Goal: Task Accomplishment & Management: Use online tool/utility

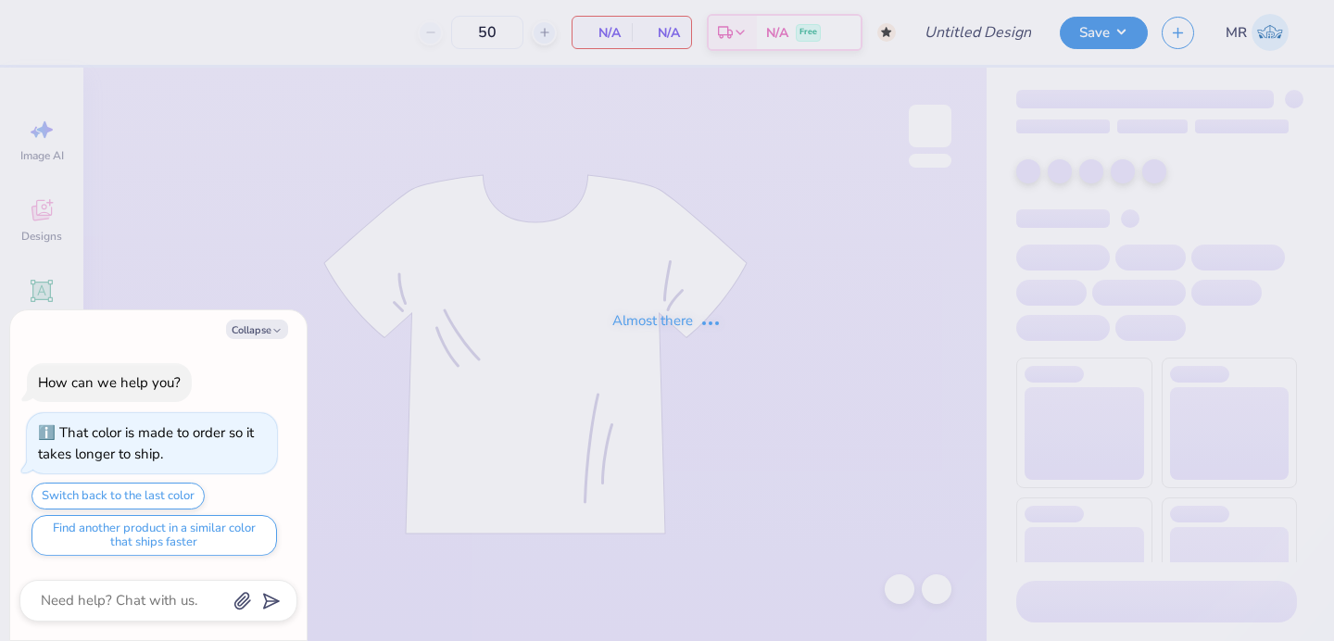
type textarea "x"
type input "axo sweats mtc"
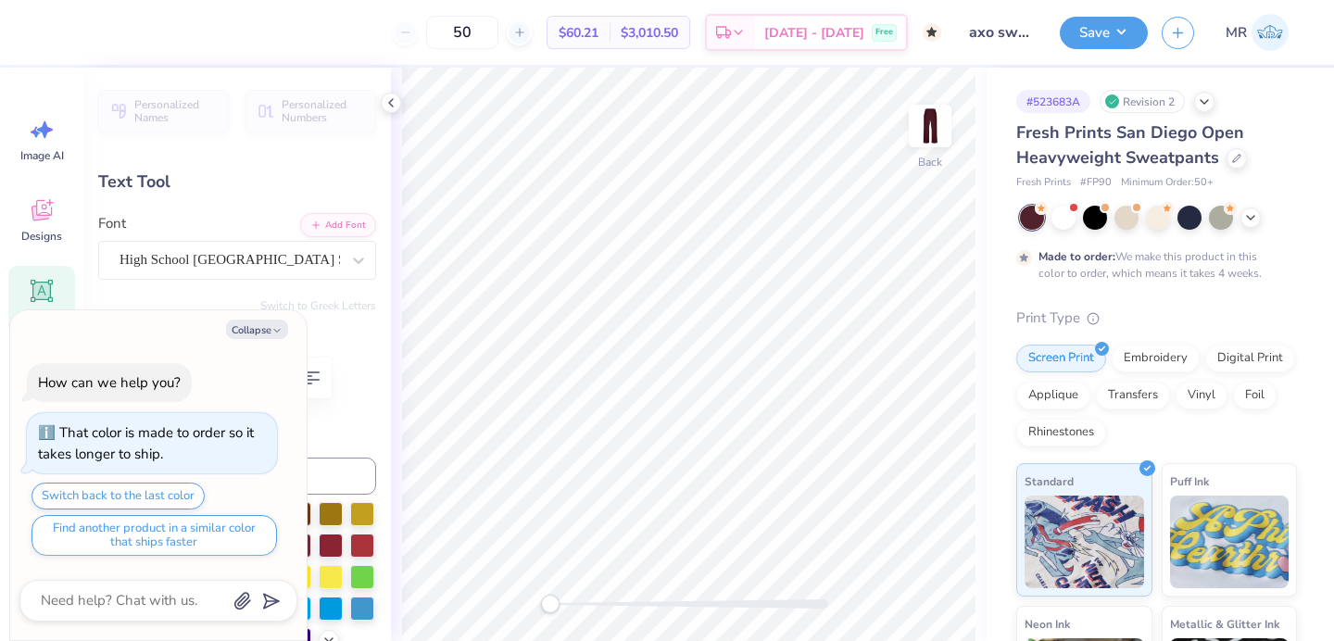
type textarea "x"
type input "-90.9"
type textarea "x"
type input "0.0"
click at [1103, 25] on button "Save" at bounding box center [1104, 30] width 88 height 32
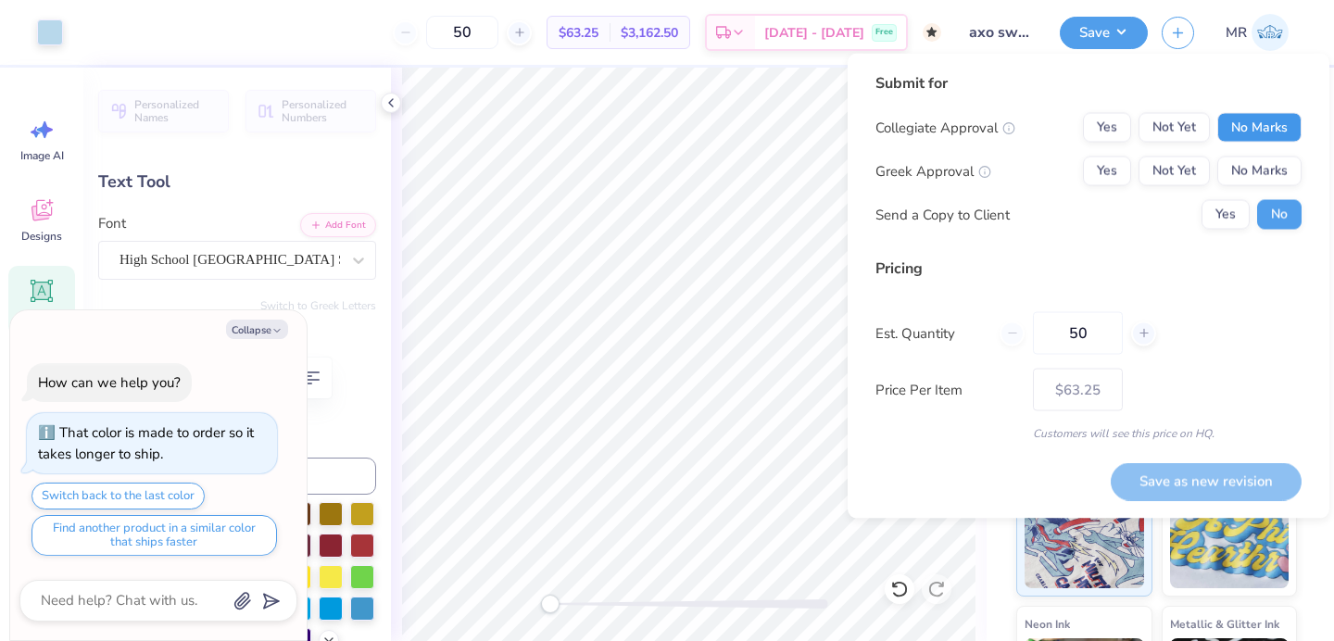
click at [1252, 128] on button "No Marks" at bounding box center [1259, 128] width 84 height 30
click at [1103, 174] on button "Yes" at bounding box center [1107, 172] width 48 height 30
click at [1186, 482] on button "Save as new revision" at bounding box center [1205, 481] width 191 height 38
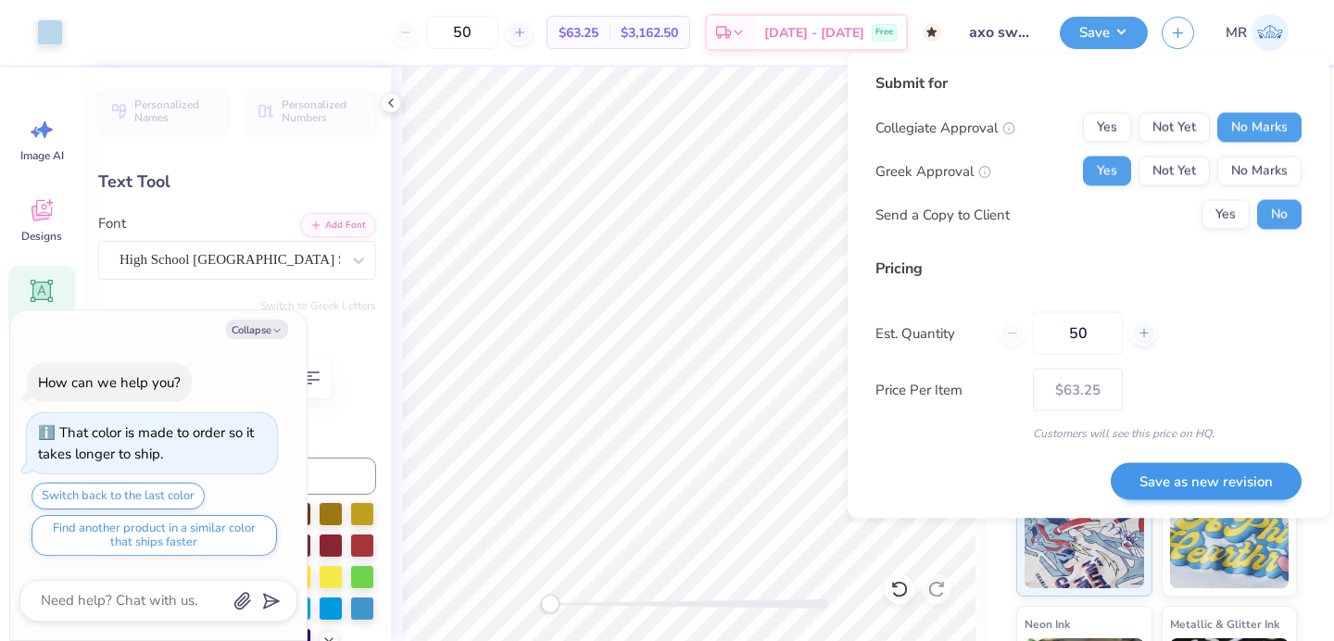
type textarea "x"
type input "– –"
type textarea "x"
type input "$63.25"
type textarea "x"
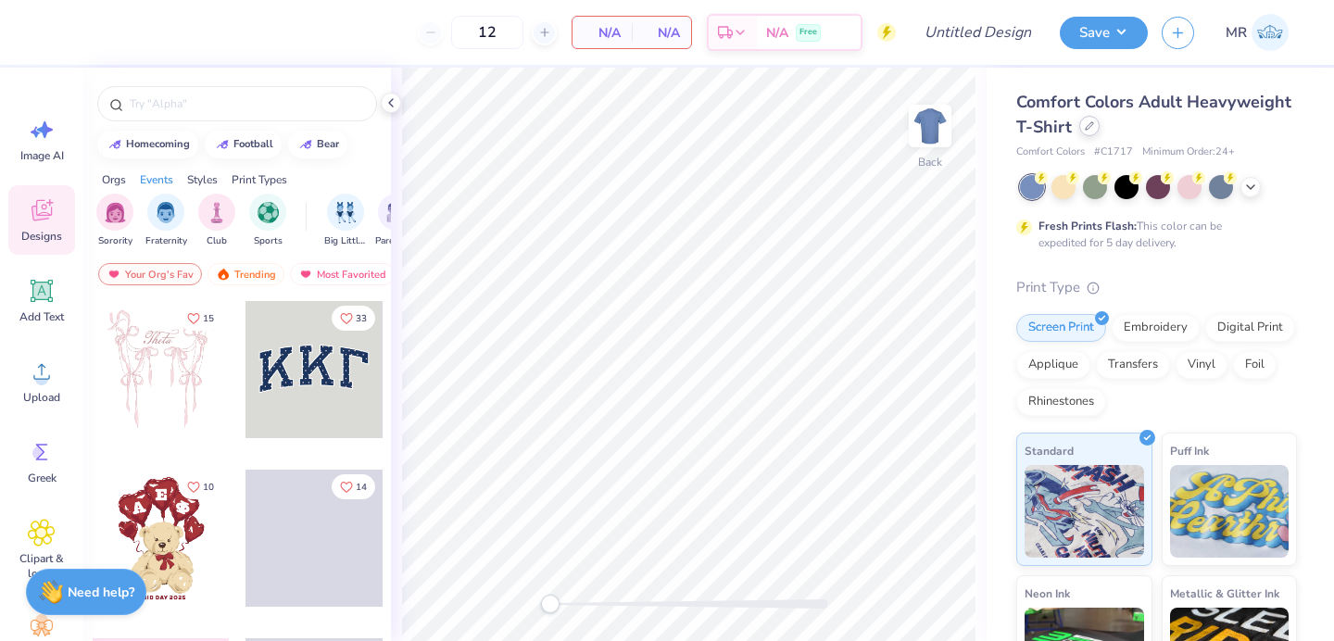
click at [1092, 127] on div at bounding box center [1089, 126] width 20 height 20
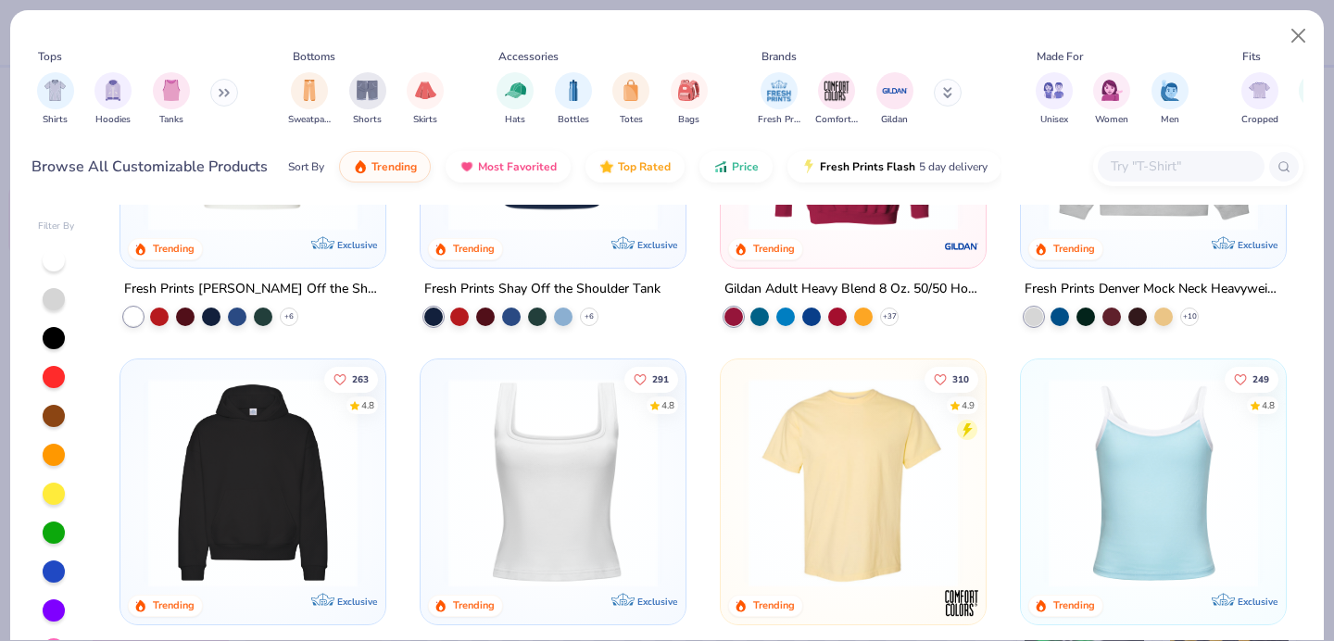
scroll to position [354, 0]
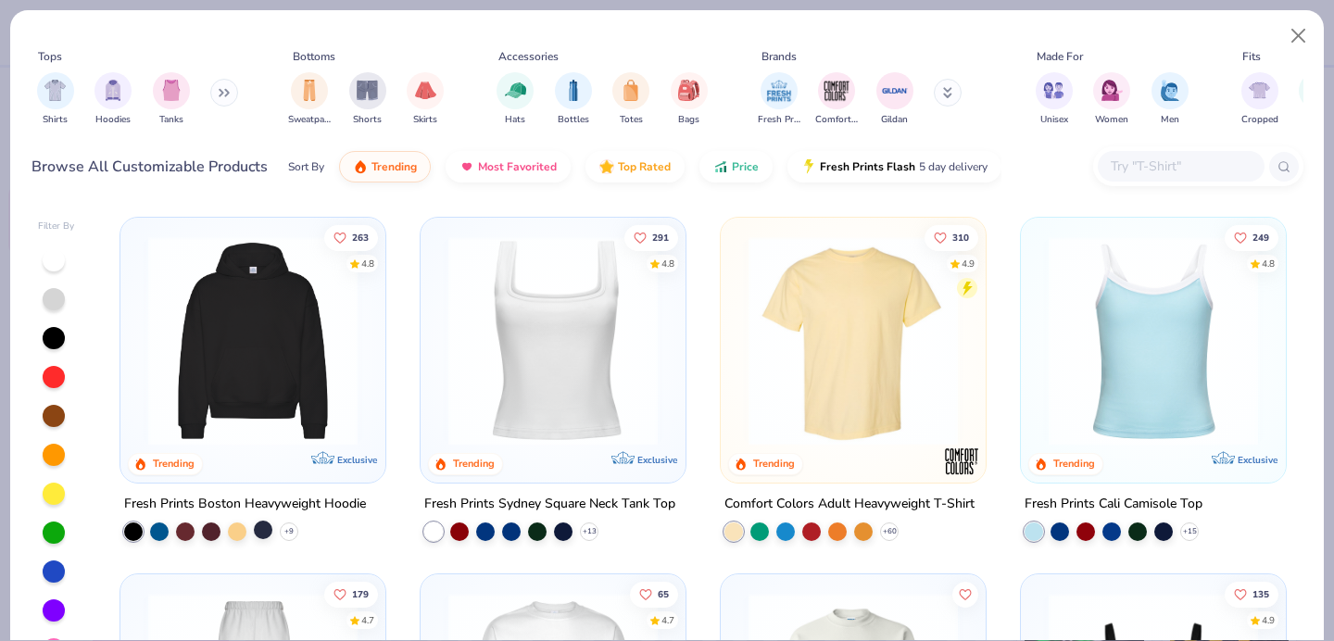
click at [265, 523] on div at bounding box center [263, 529] width 19 height 19
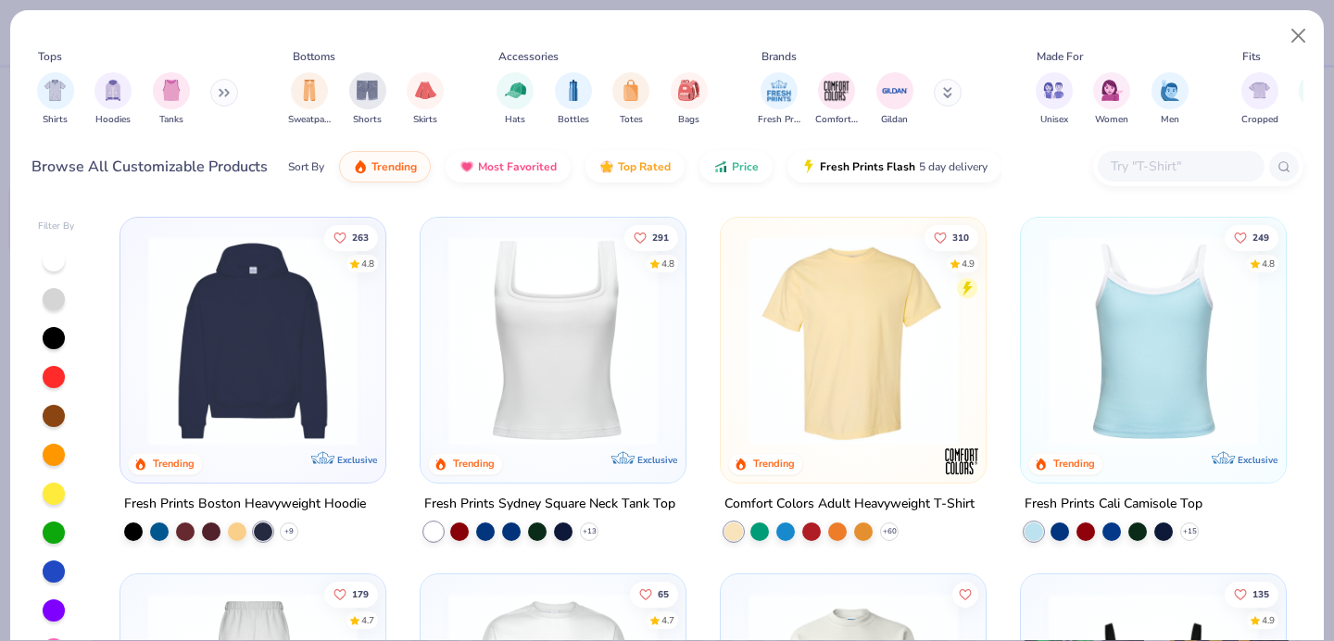
click at [264, 343] on img at bounding box center [253, 340] width 228 height 209
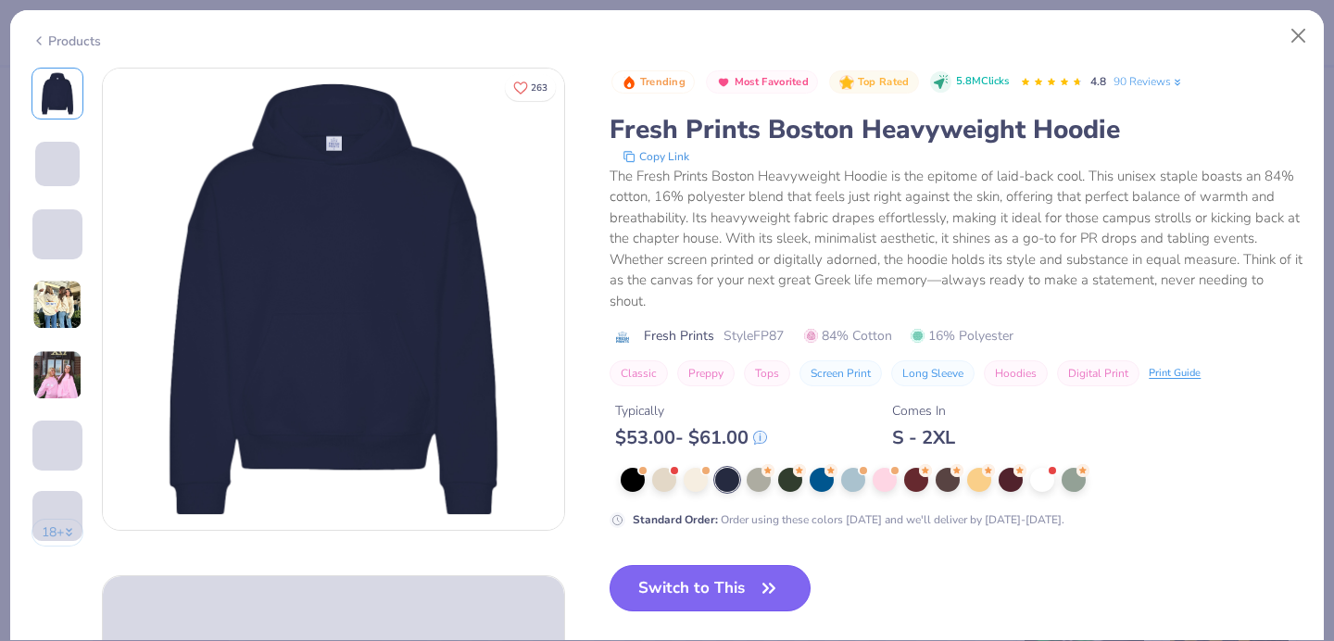
click at [730, 585] on button "Switch to This" at bounding box center [709, 588] width 201 height 46
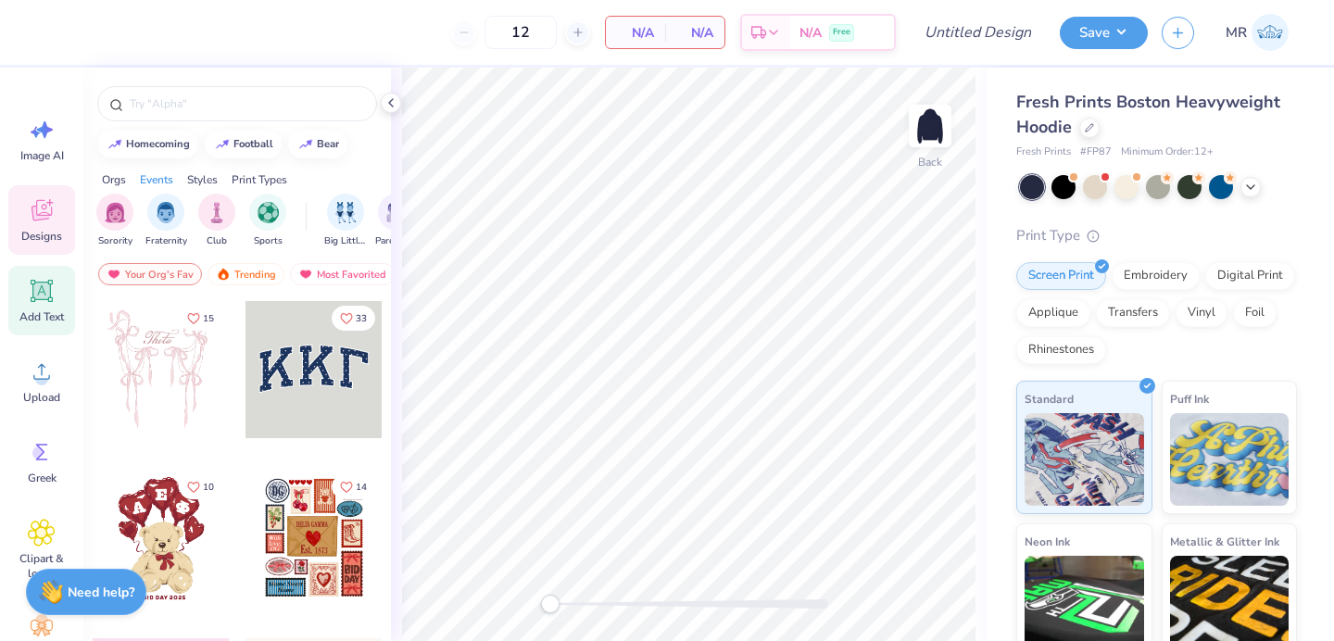
click at [42, 287] on icon at bounding box center [42, 291] width 18 height 18
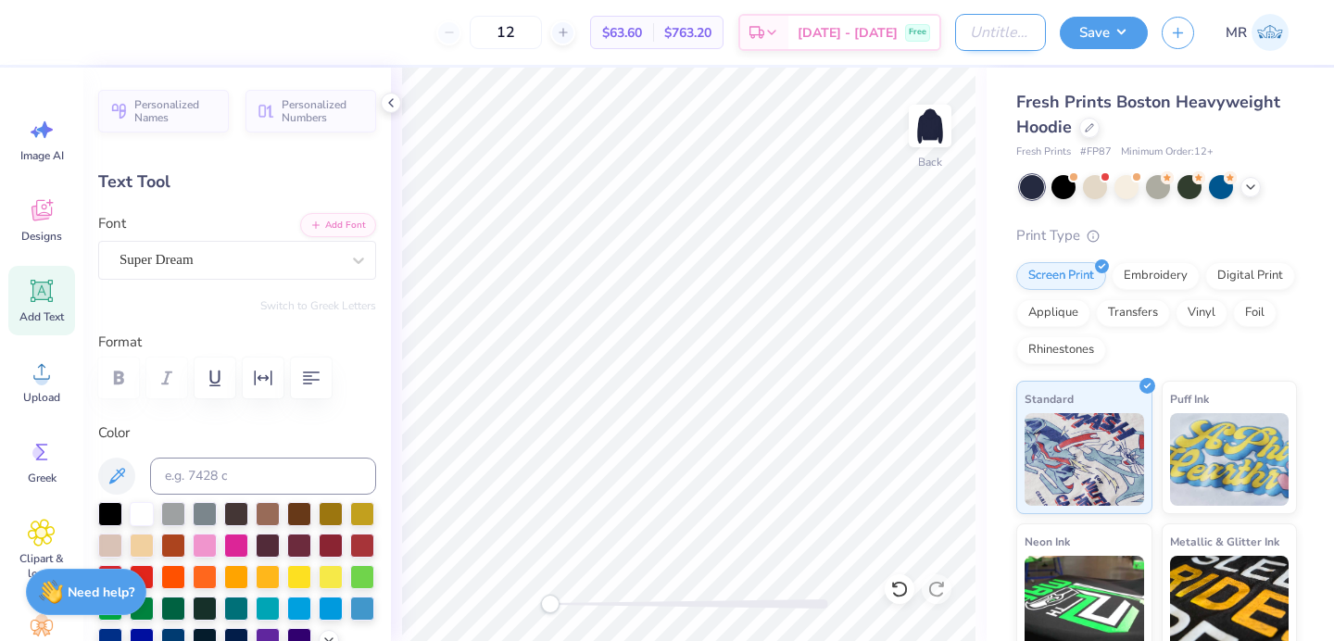
click at [982, 23] on input "Design Title" at bounding box center [1000, 32] width 91 height 37
type input "zeta pr"
click at [1134, 32] on button "Save" at bounding box center [1104, 30] width 88 height 32
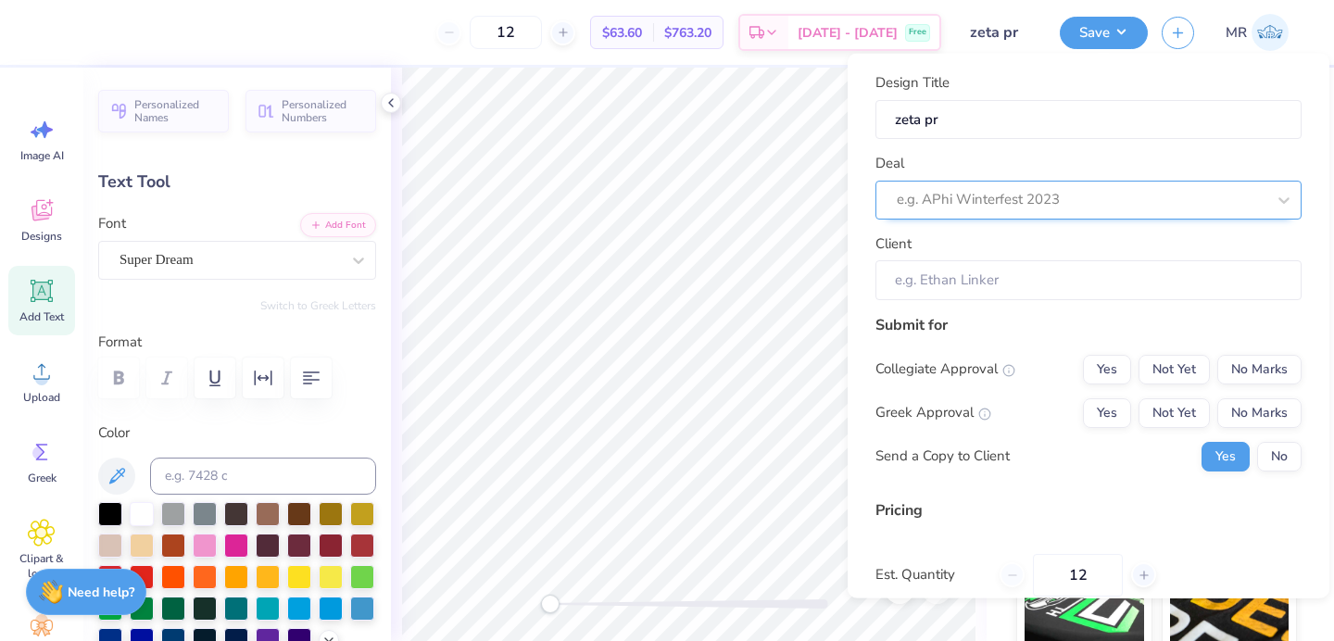
click at [1160, 202] on div at bounding box center [1081, 199] width 369 height 25
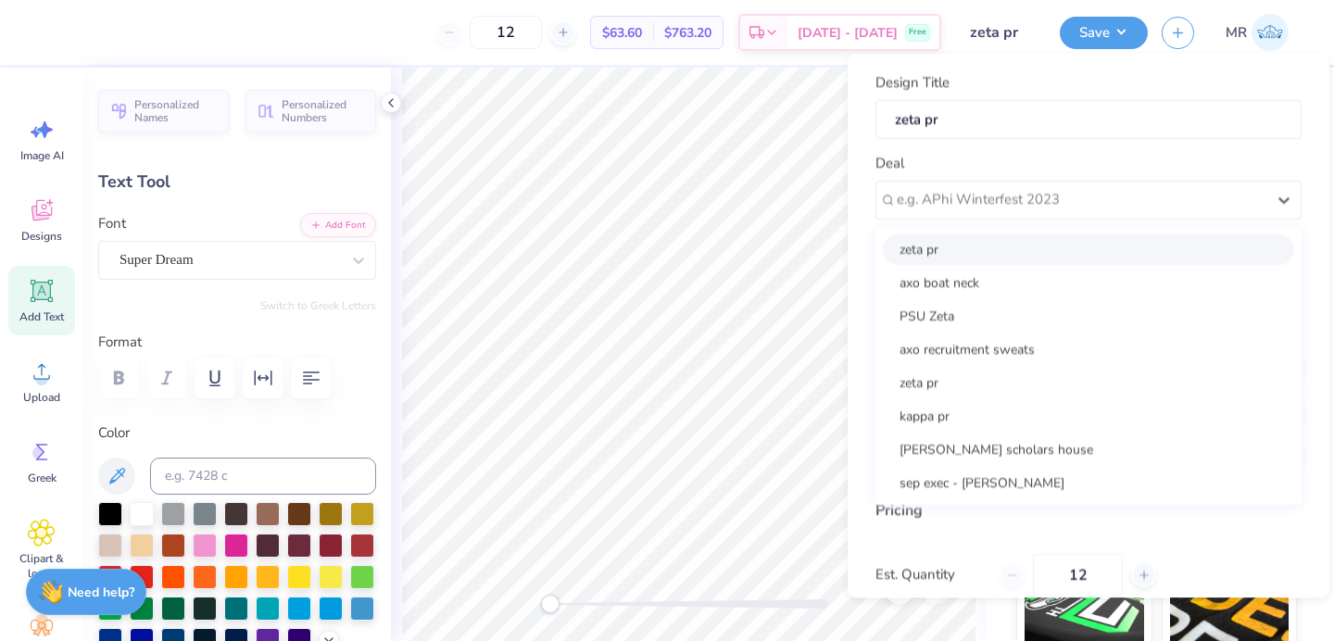
click at [1124, 254] on div "zeta pr" at bounding box center [1088, 248] width 411 height 31
type input "Morgan Donnelly"
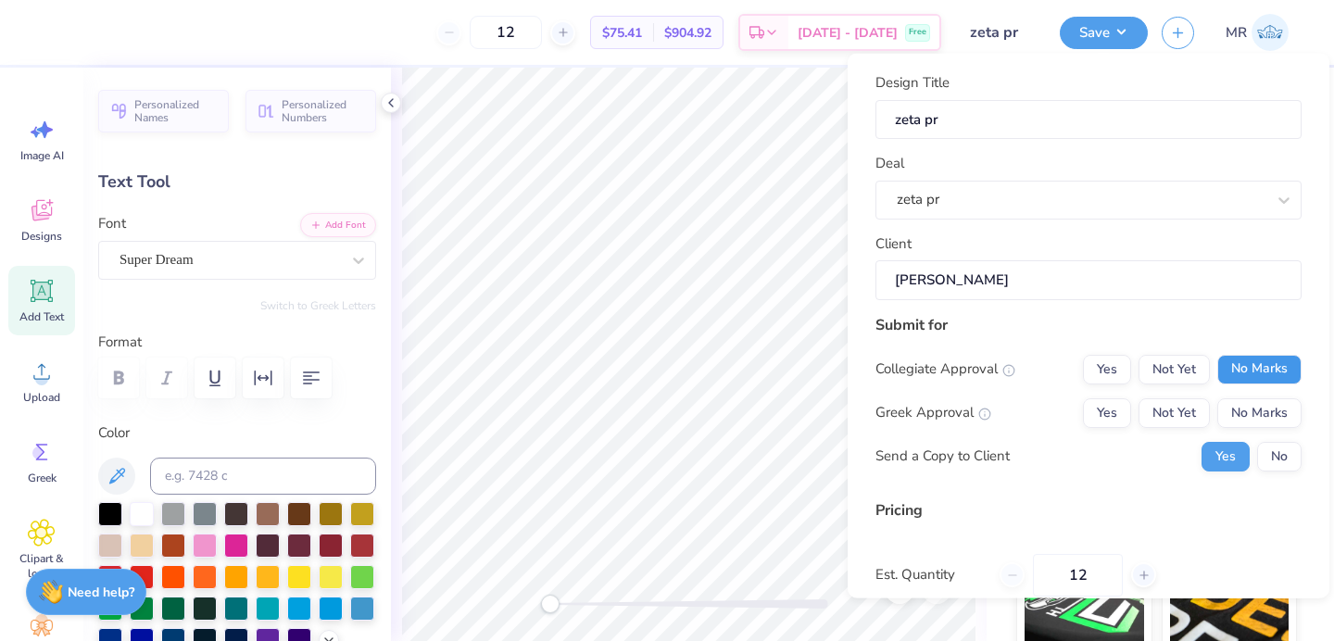
click at [1268, 370] on button "No Marks" at bounding box center [1259, 369] width 84 height 30
click at [1196, 408] on button "Not Yet" at bounding box center [1173, 412] width 71 height 30
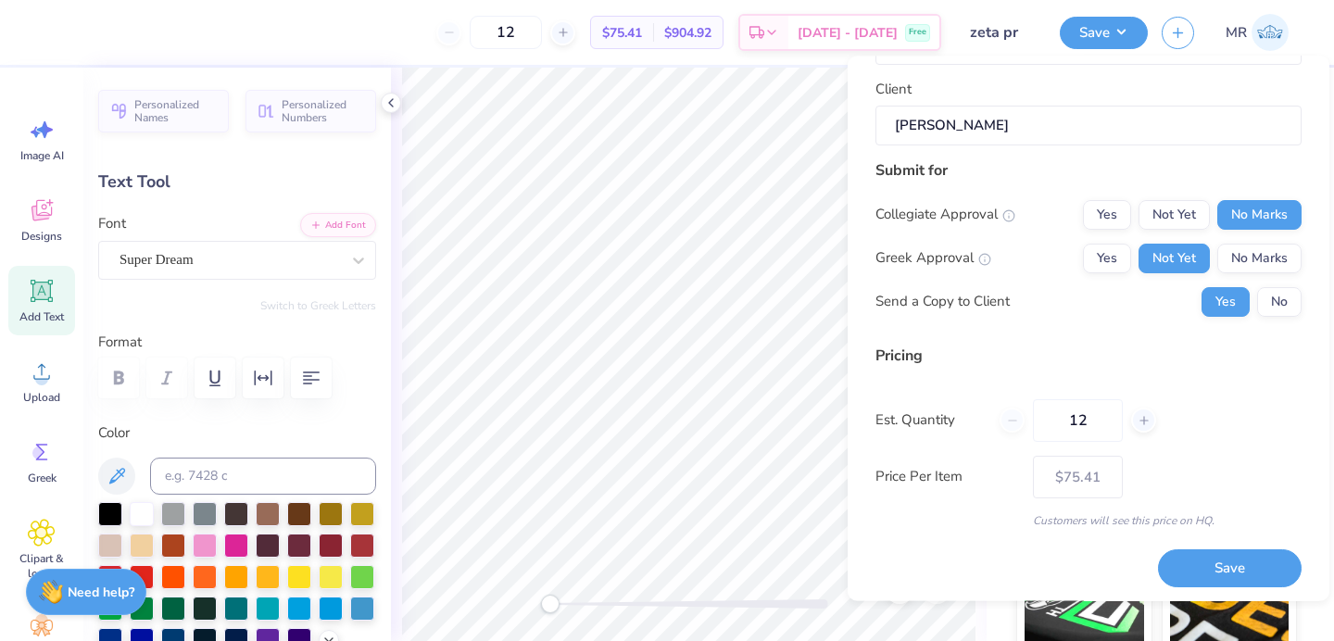
scroll to position [161, 0]
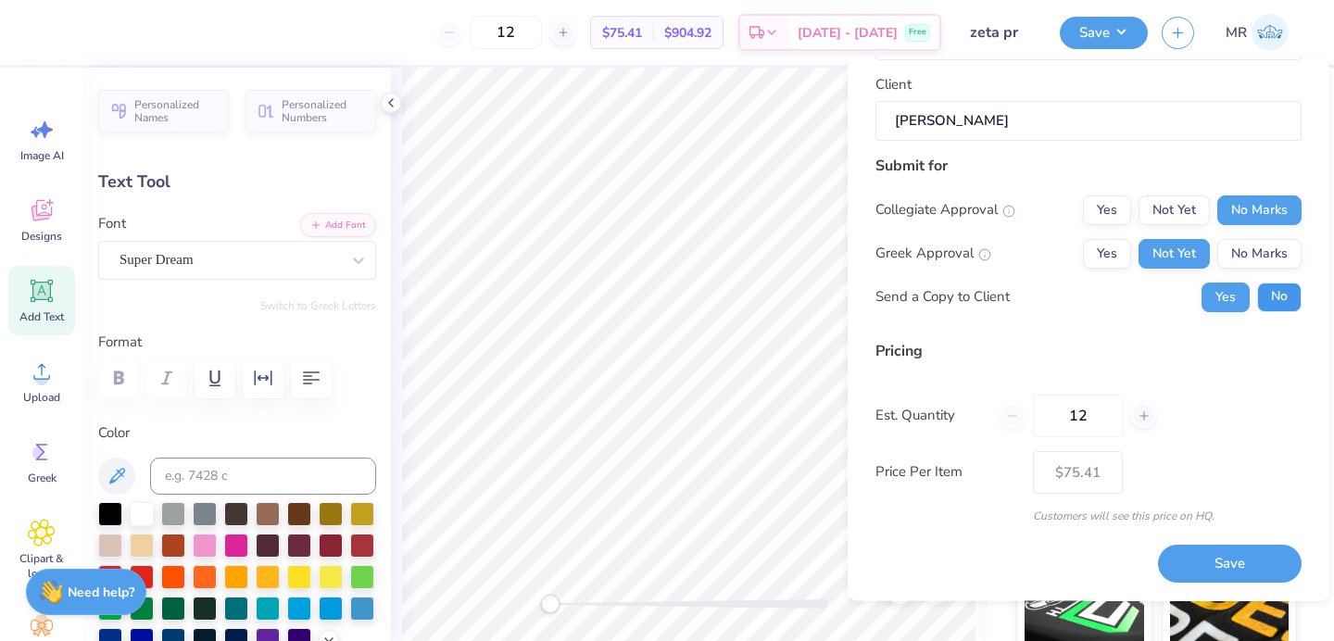
click at [1287, 304] on button "No" at bounding box center [1279, 297] width 44 height 30
click at [1235, 554] on button "Save" at bounding box center [1230, 565] width 144 height 38
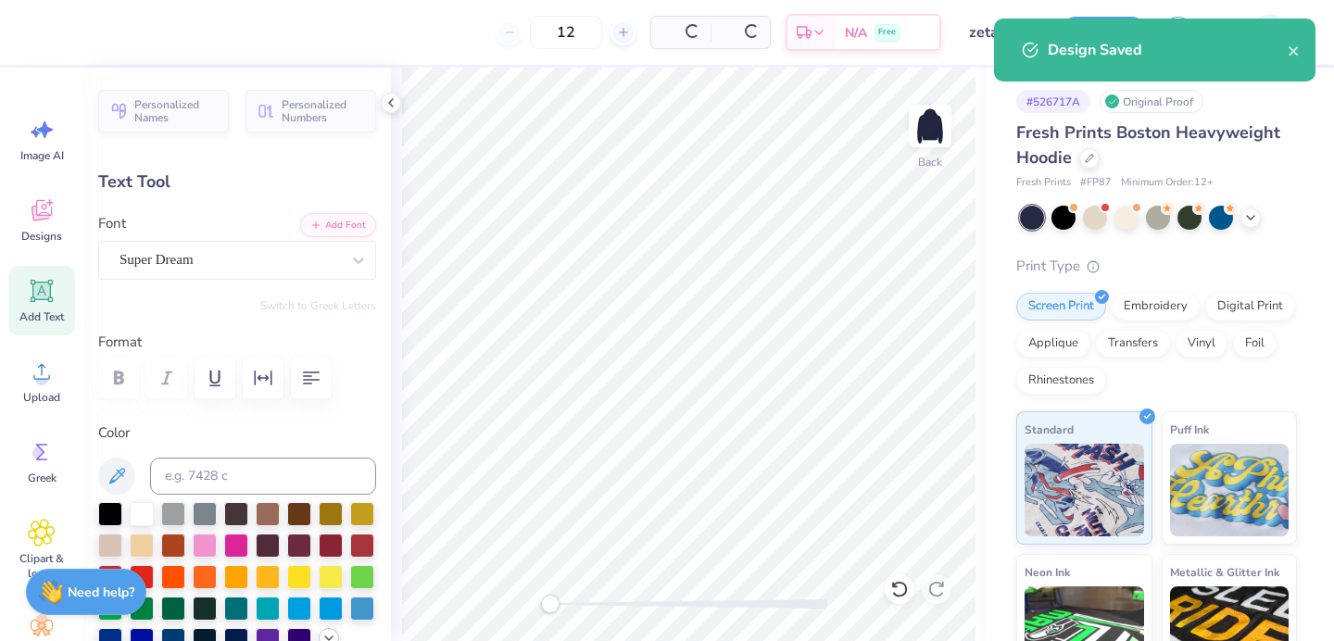
type input "$63.60"
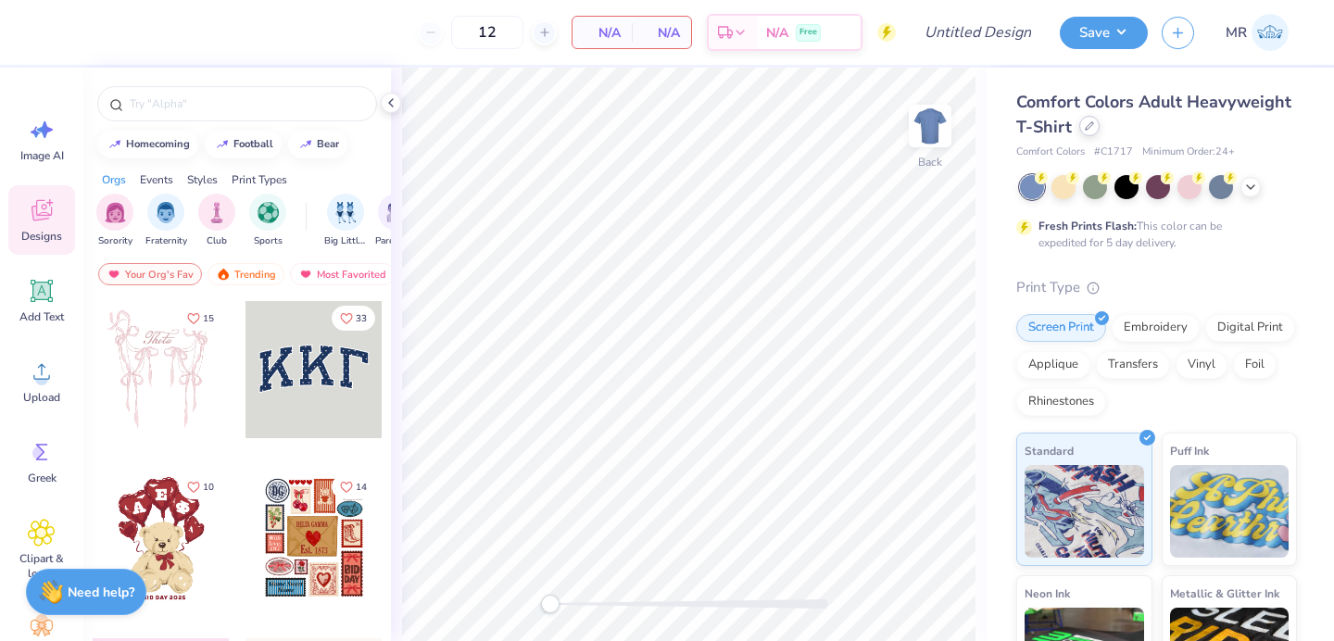
click at [1085, 125] on icon at bounding box center [1089, 125] width 9 height 9
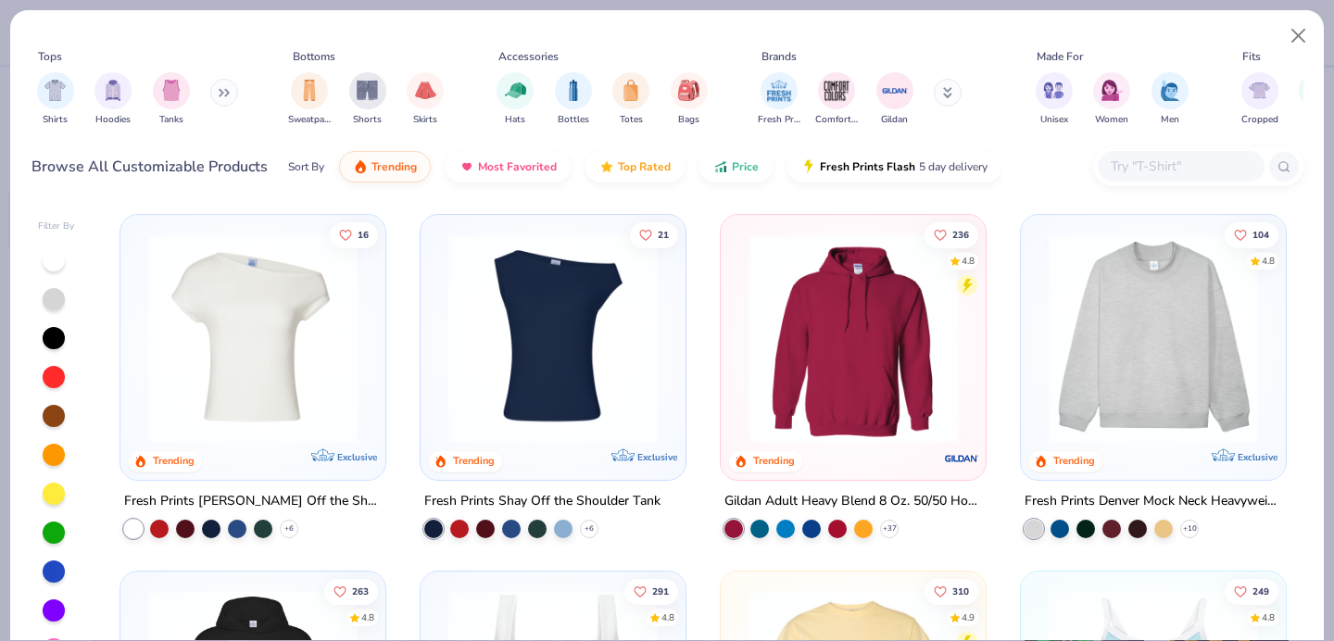
click at [1163, 168] on input "text" at bounding box center [1180, 166] width 143 height 21
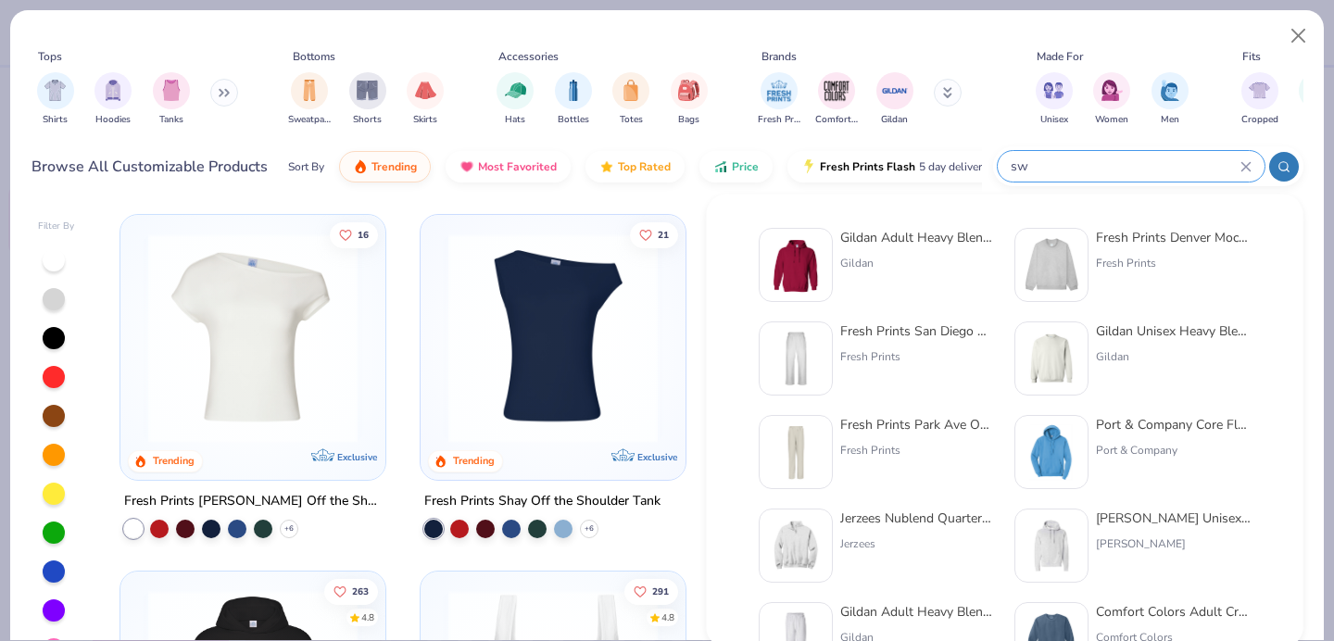
type input "sw"
click at [895, 352] on div "Fresh Prints" at bounding box center [918, 356] width 156 height 17
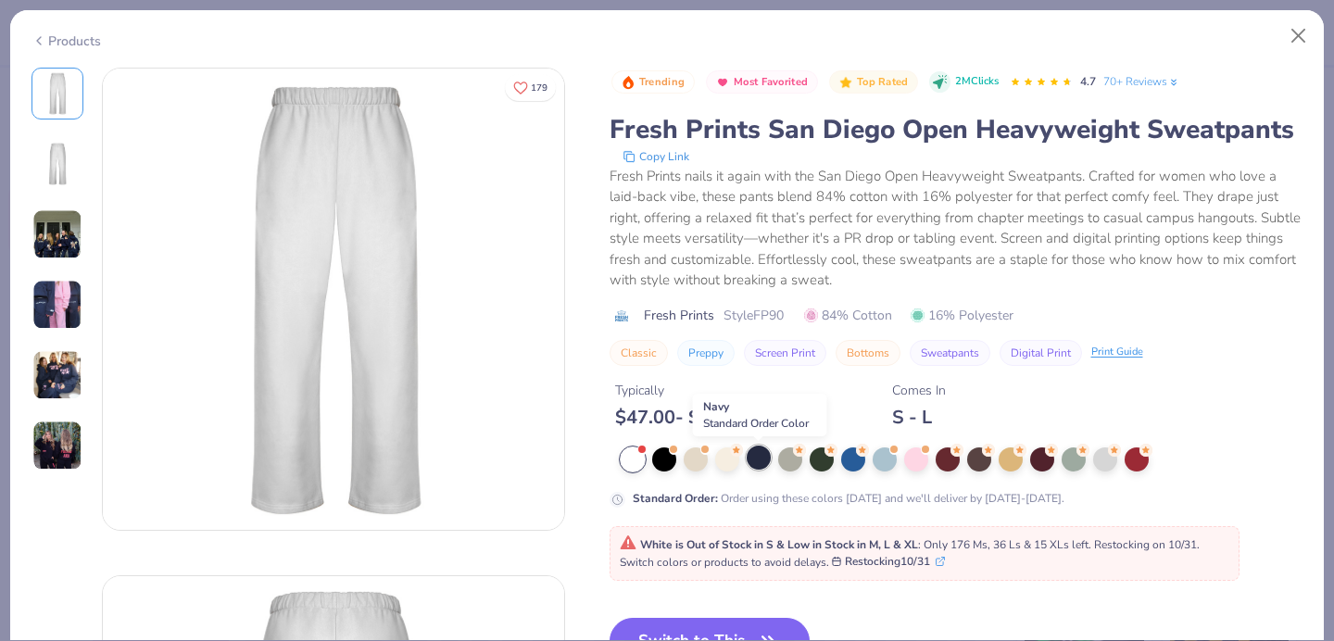
click at [758, 456] on div at bounding box center [758, 457] width 24 height 24
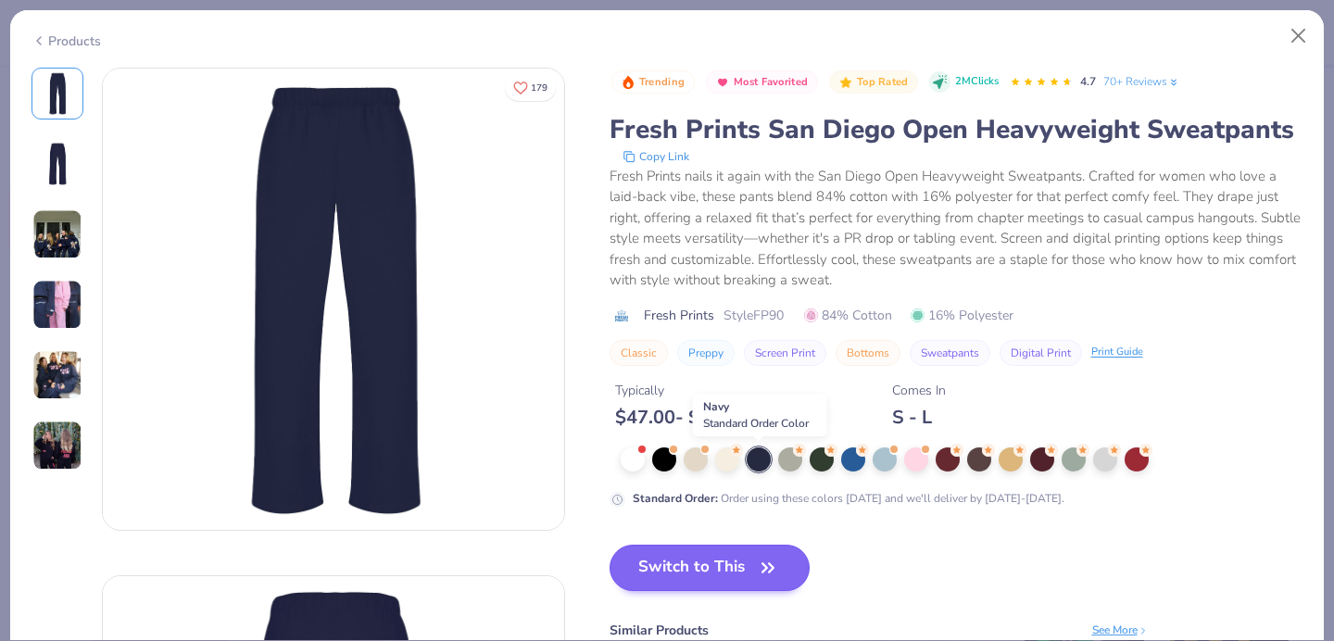
scroll to position [73, 0]
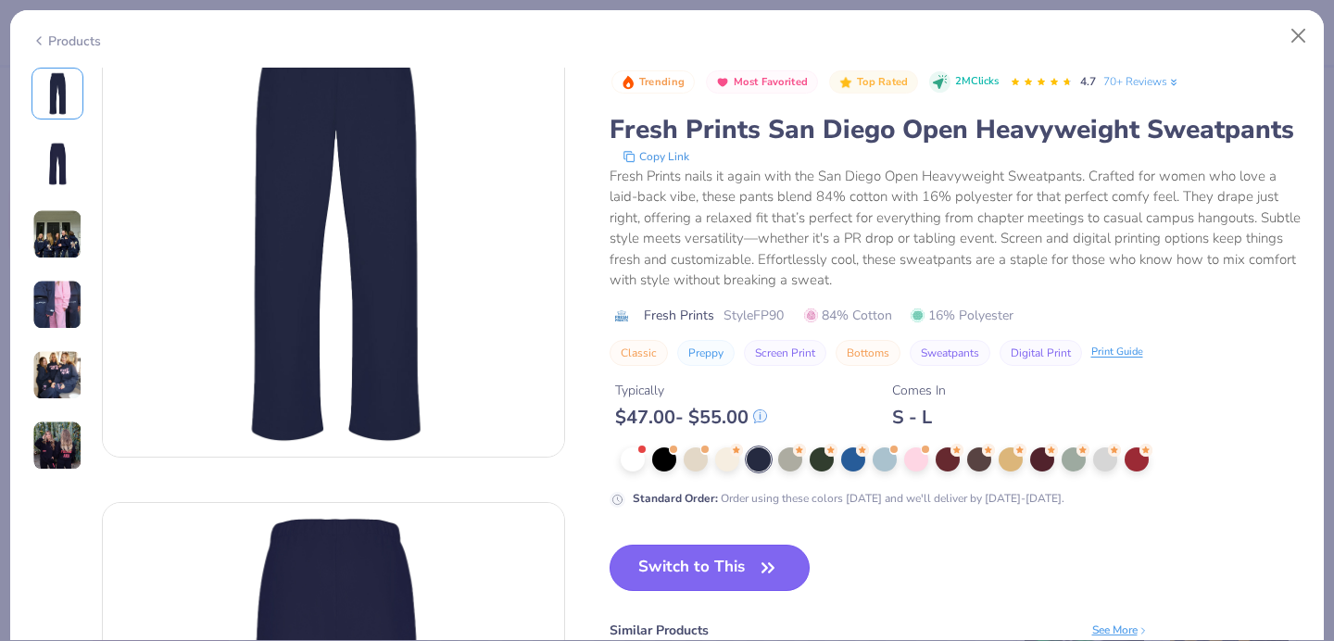
click at [749, 573] on button "Switch to This" at bounding box center [709, 568] width 201 height 46
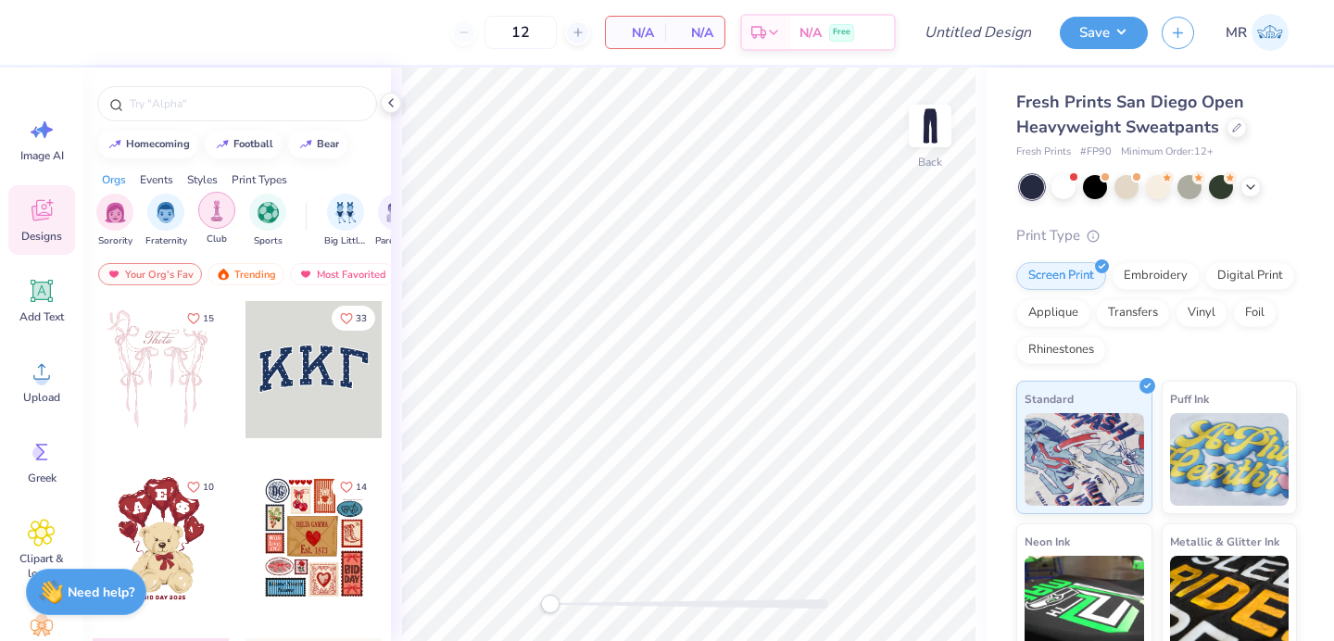
click at [38, 301] on icon at bounding box center [42, 291] width 28 height 28
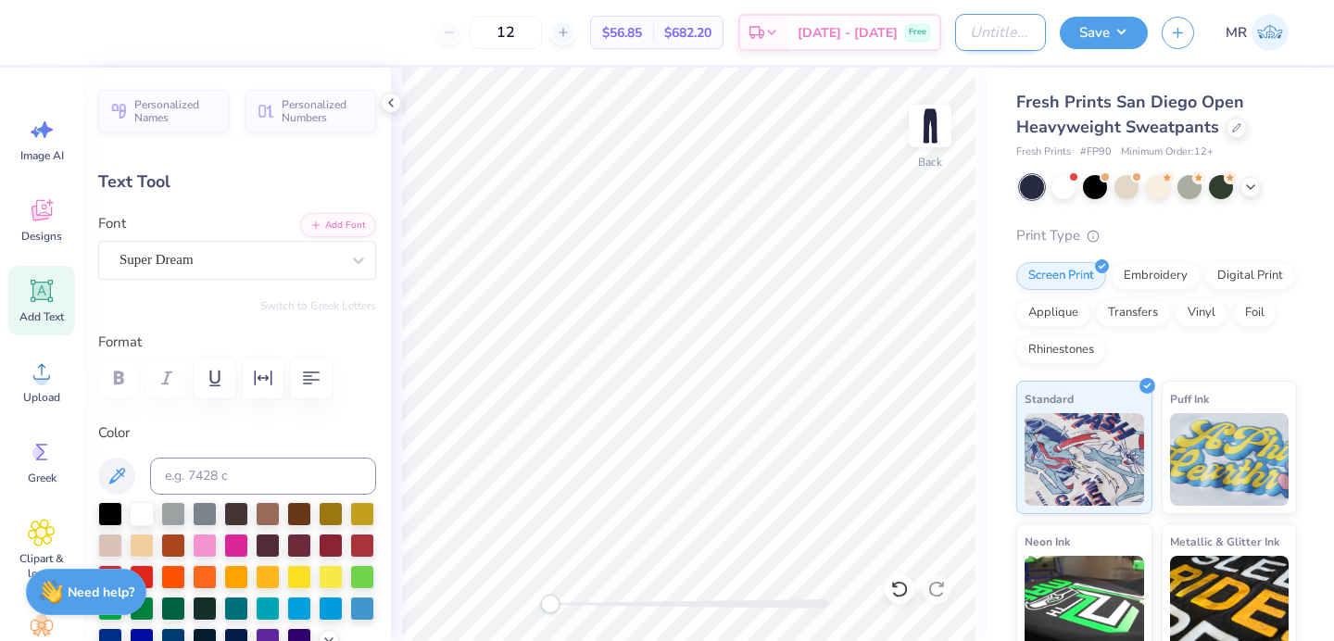
click at [1017, 34] on input "Design Title" at bounding box center [1000, 32] width 91 height 37
type input "zeta pr pants"
click at [1130, 35] on button "Save" at bounding box center [1104, 30] width 88 height 32
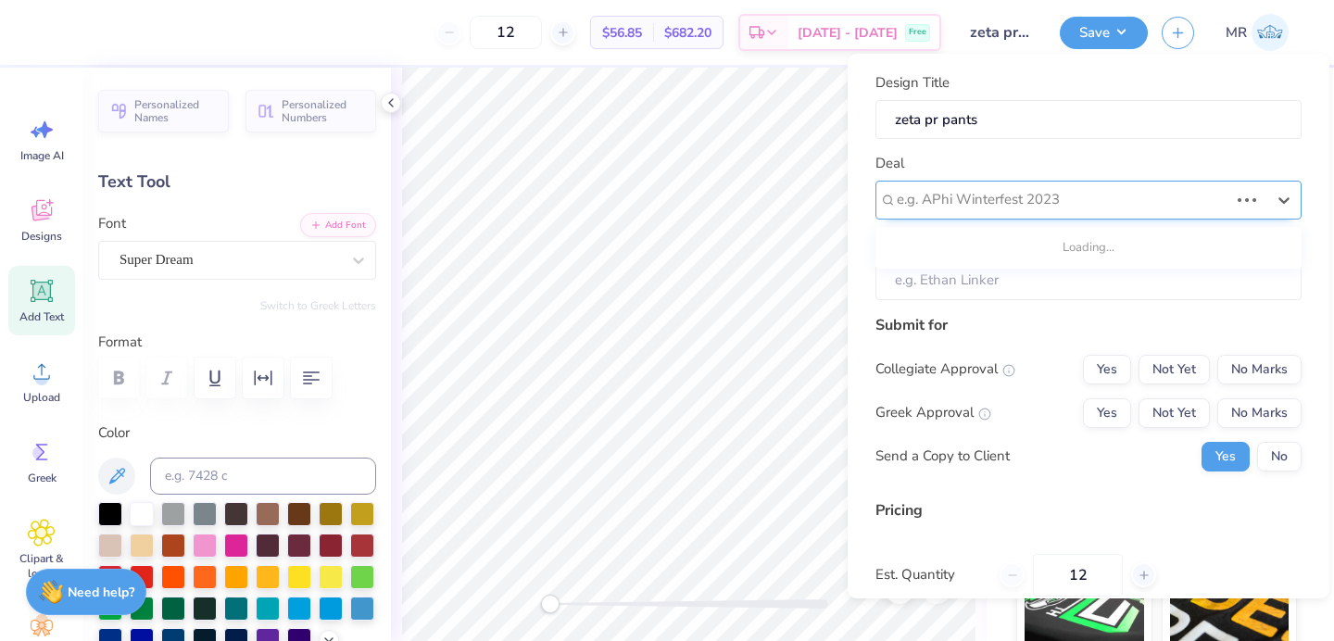
click at [1211, 202] on div at bounding box center [1063, 199] width 332 height 25
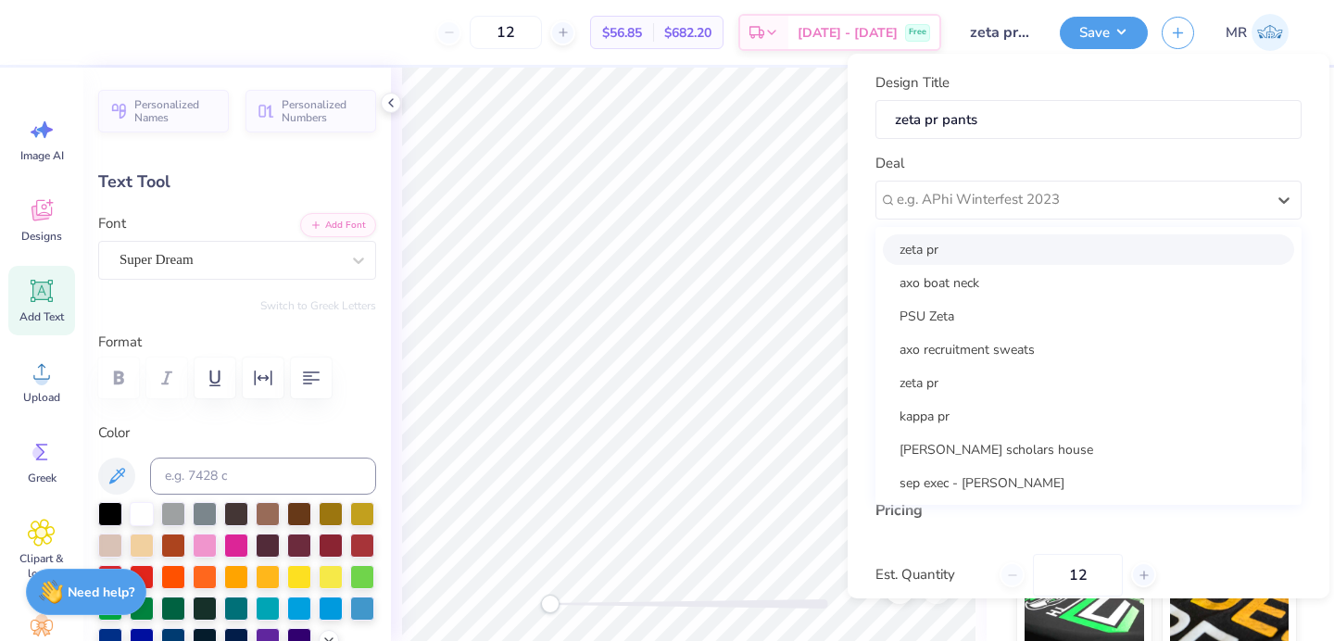
click at [1202, 249] on div "zeta pr" at bounding box center [1088, 249] width 411 height 31
type input "Morgan Donnelly"
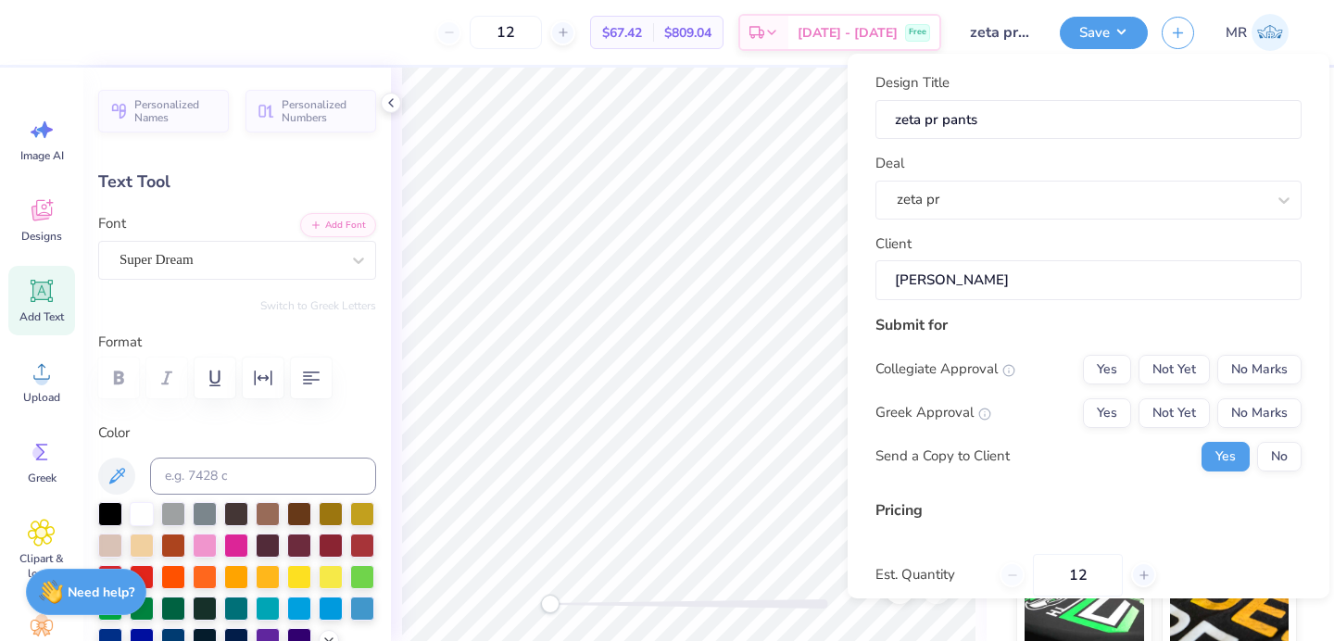
click at [1267, 347] on div "Submit for Collegiate Approval Yes Not Yet No Marks Greek Approval Yes Not Yet …" at bounding box center [1088, 399] width 426 height 171
click at [1267, 357] on button "No Marks" at bounding box center [1259, 370] width 84 height 30
click at [1166, 406] on button "Not Yet" at bounding box center [1173, 413] width 71 height 30
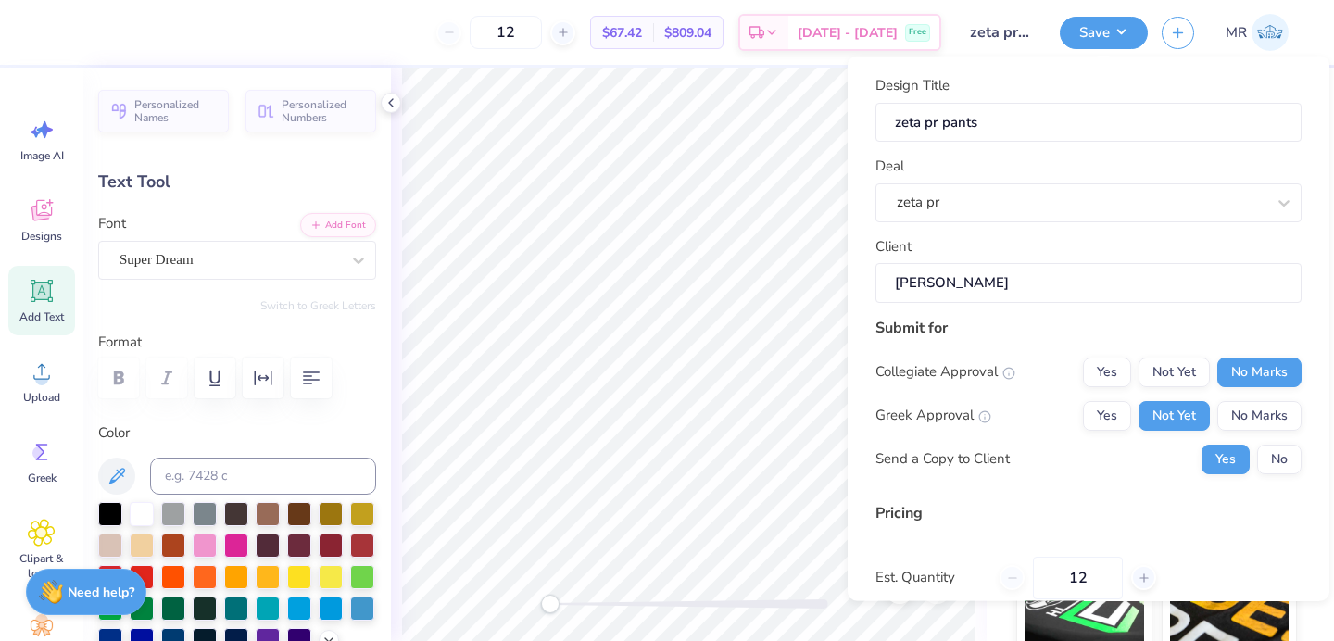
scroll to position [161, 0]
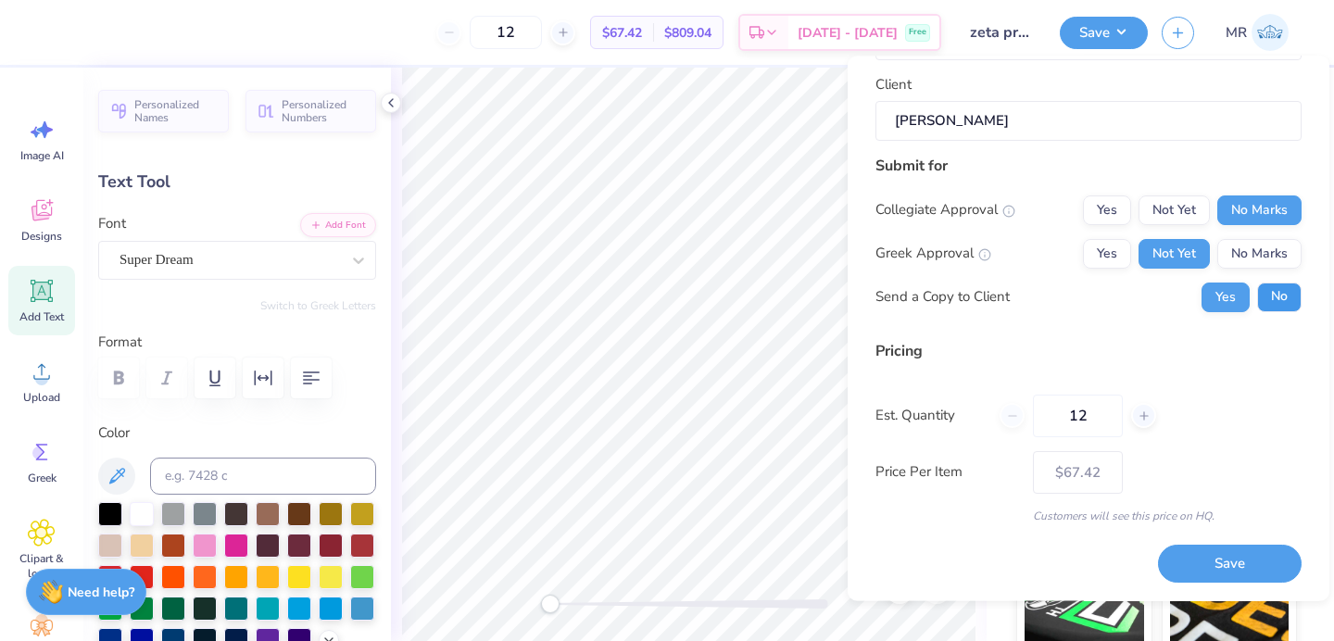
click at [1277, 300] on button "No" at bounding box center [1279, 297] width 44 height 30
click at [1227, 562] on button "Save" at bounding box center [1230, 565] width 144 height 38
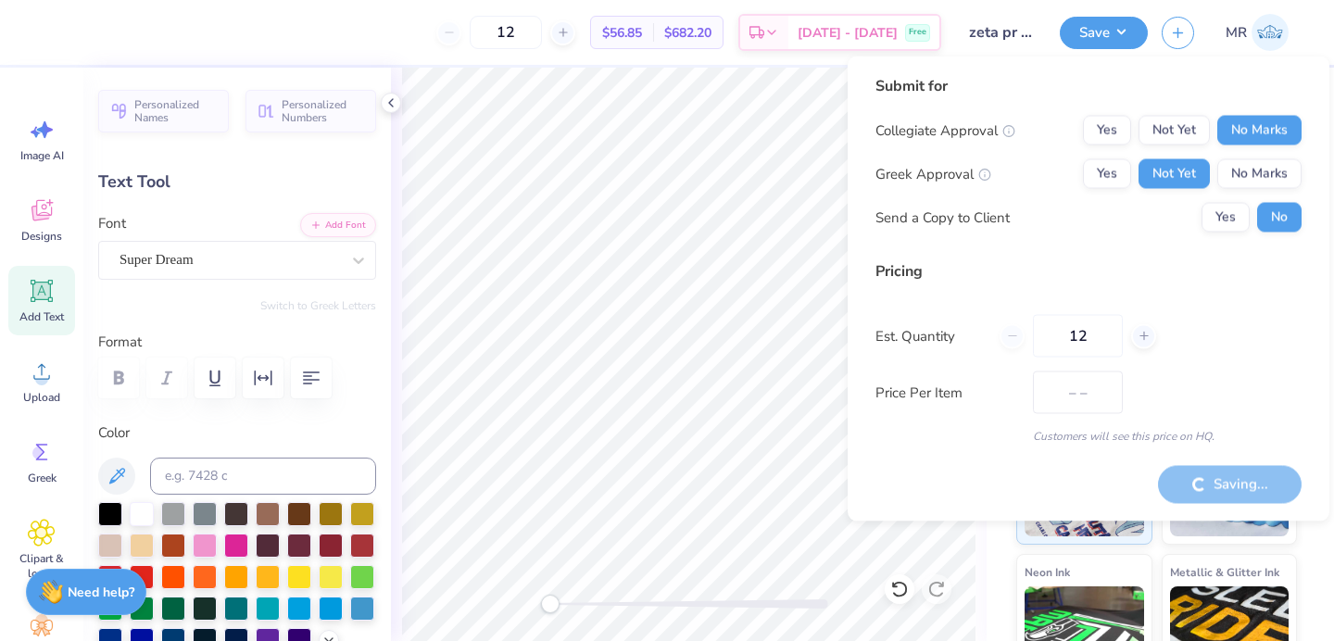
type input "$67.42"
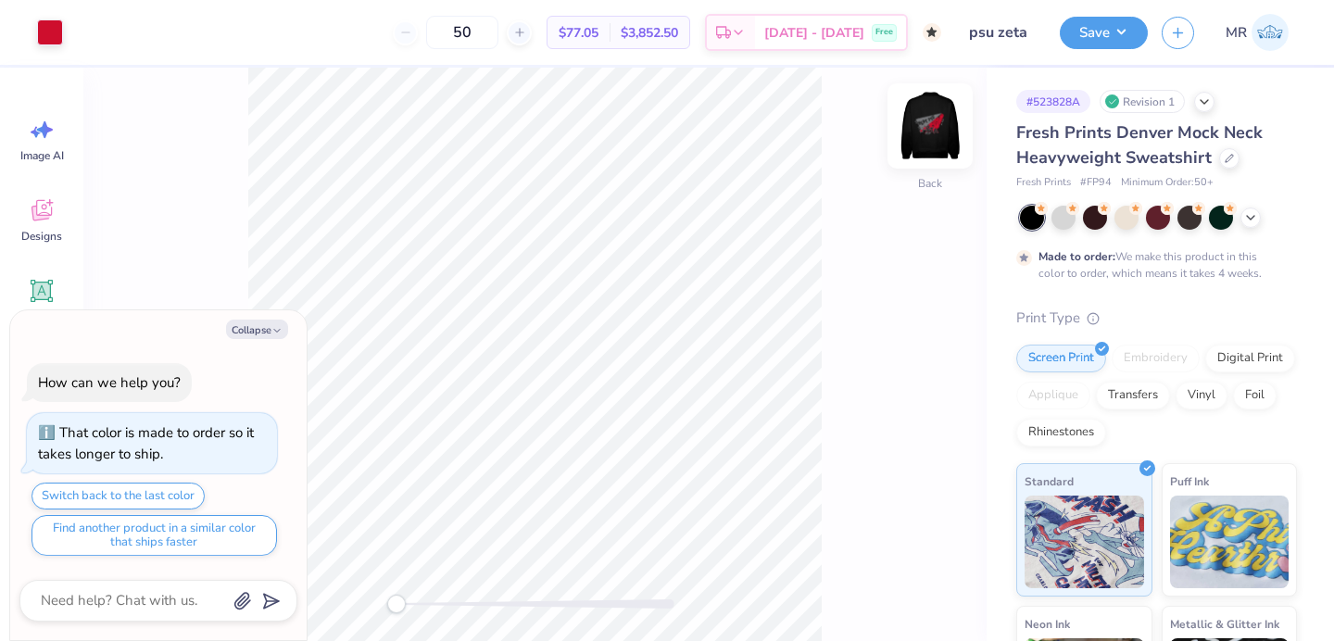
click at [917, 130] on img at bounding box center [930, 126] width 74 height 74
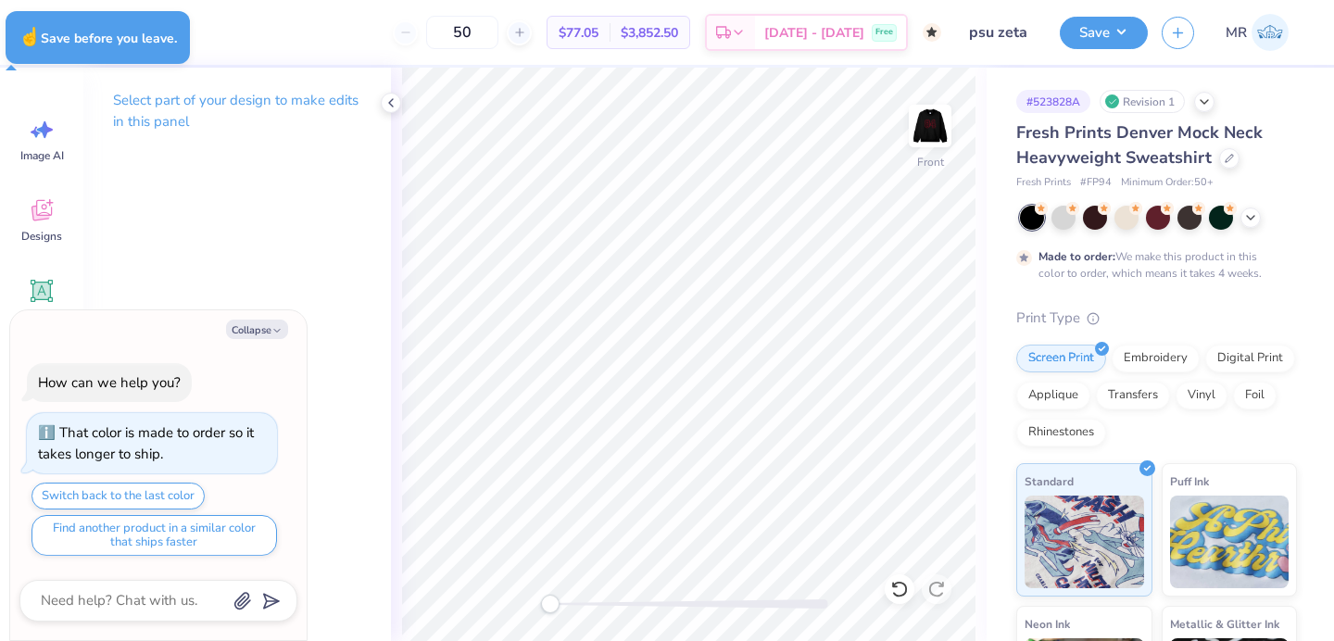
type textarea "x"
